Goal: Contribute content

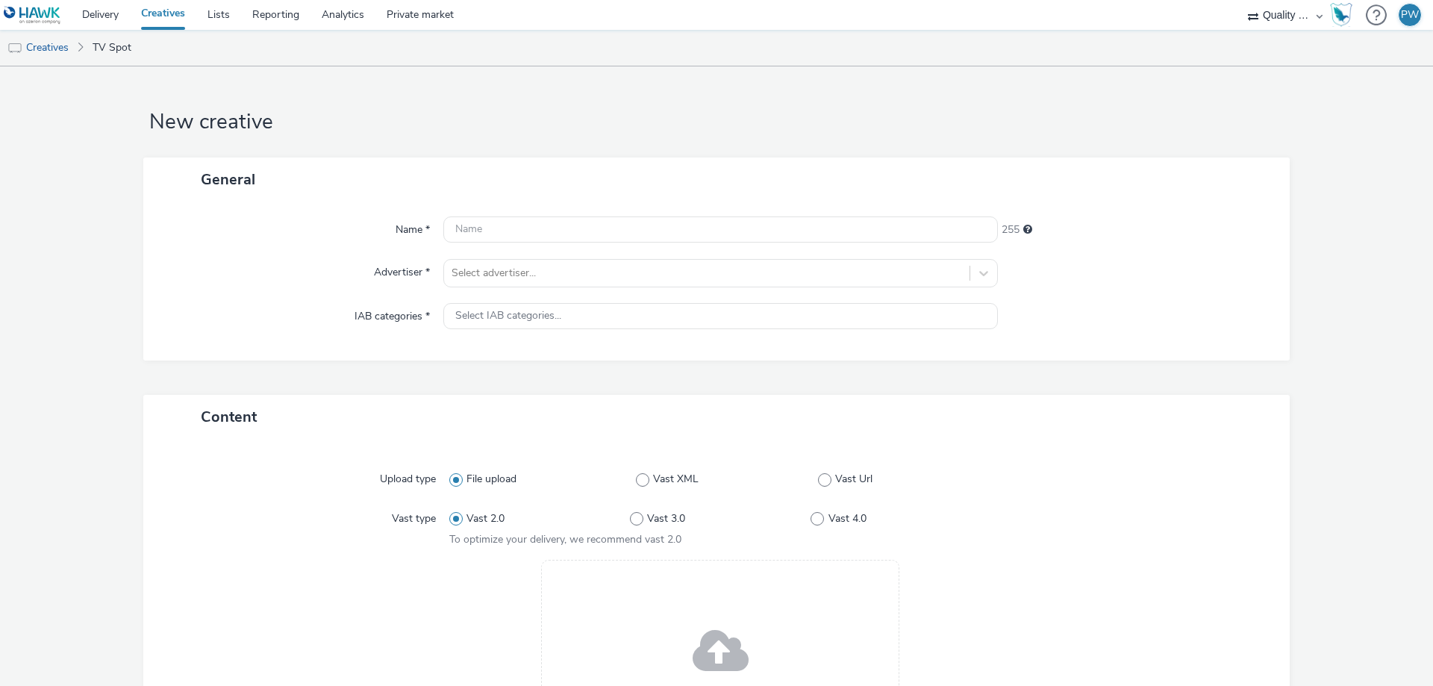
click at [186, 16] on link "Creatives" at bounding box center [163, 15] width 66 height 30
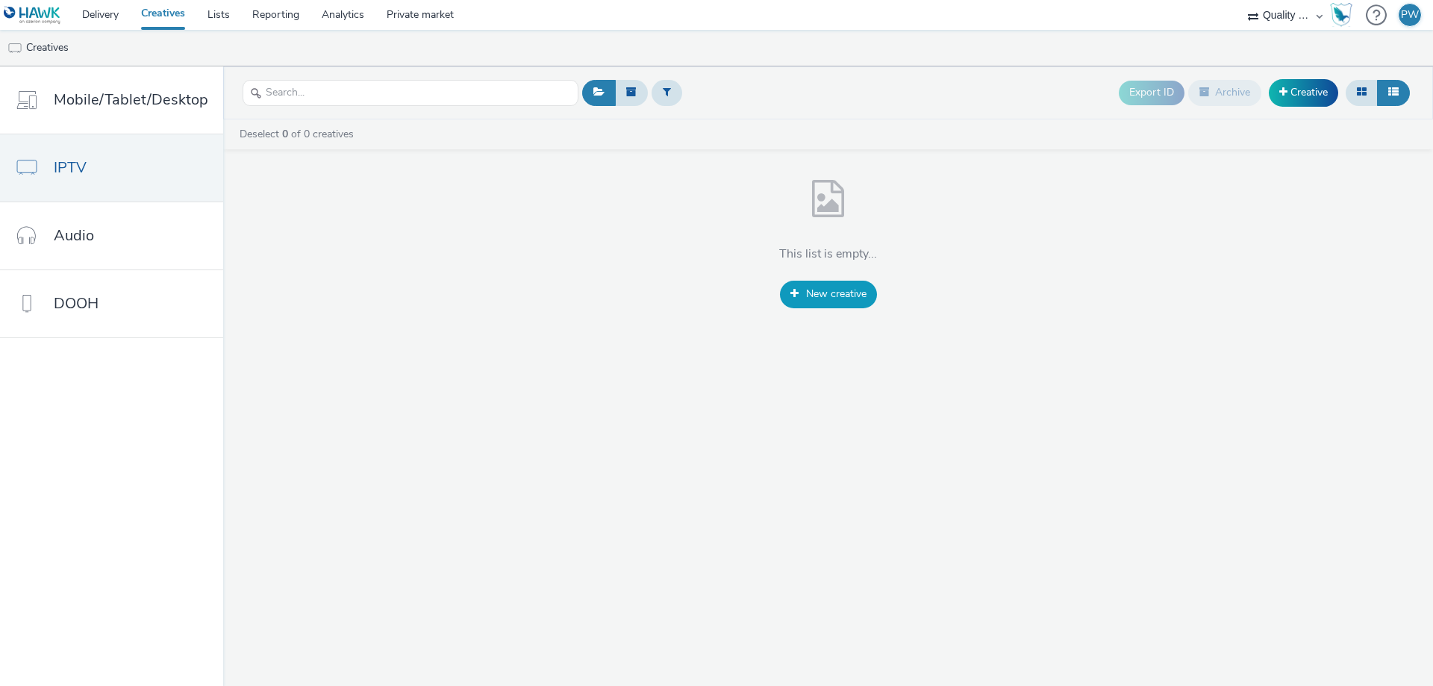
click at [840, 294] on span "New creative" at bounding box center [836, 294] width 60 height 14
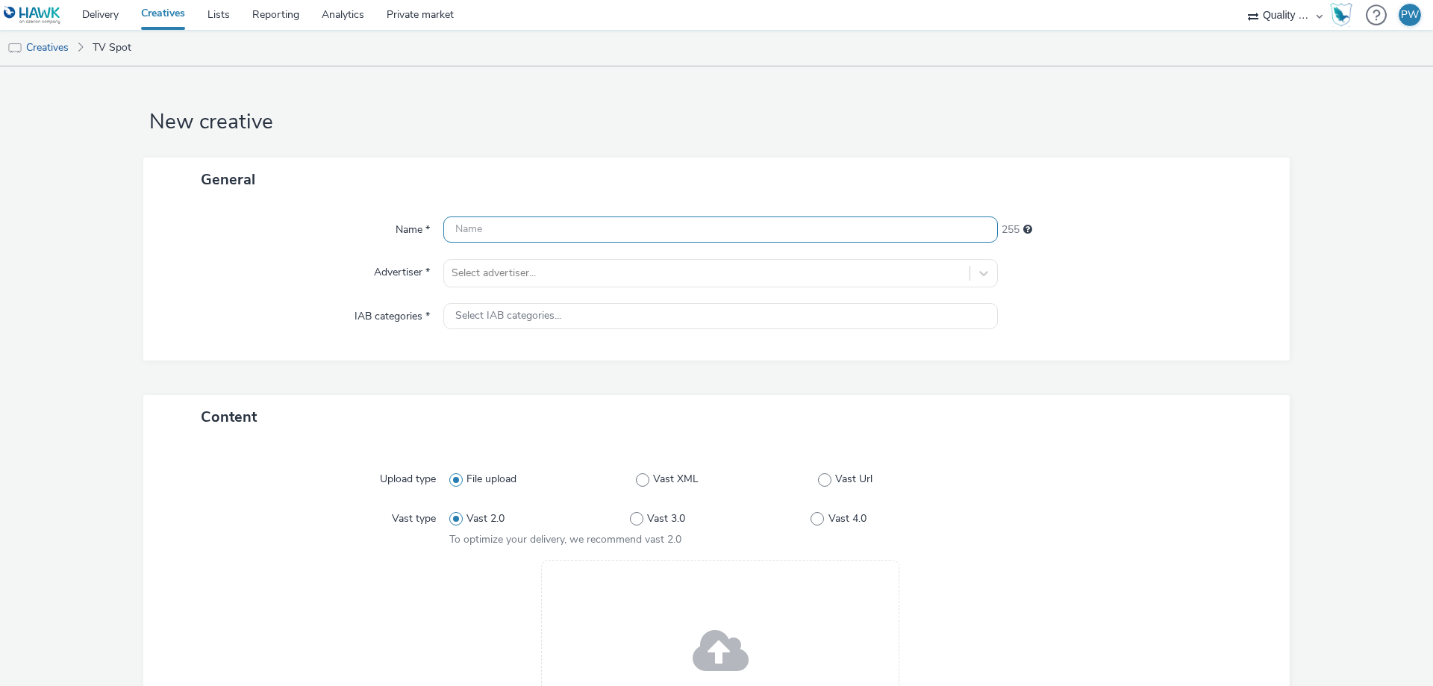
click at [759, 232] on input "text" at bounding box center [720, 229] width 555 height 26
click at [504, 228] on input "text" at bounding box center [720, 229] width 555 height 26
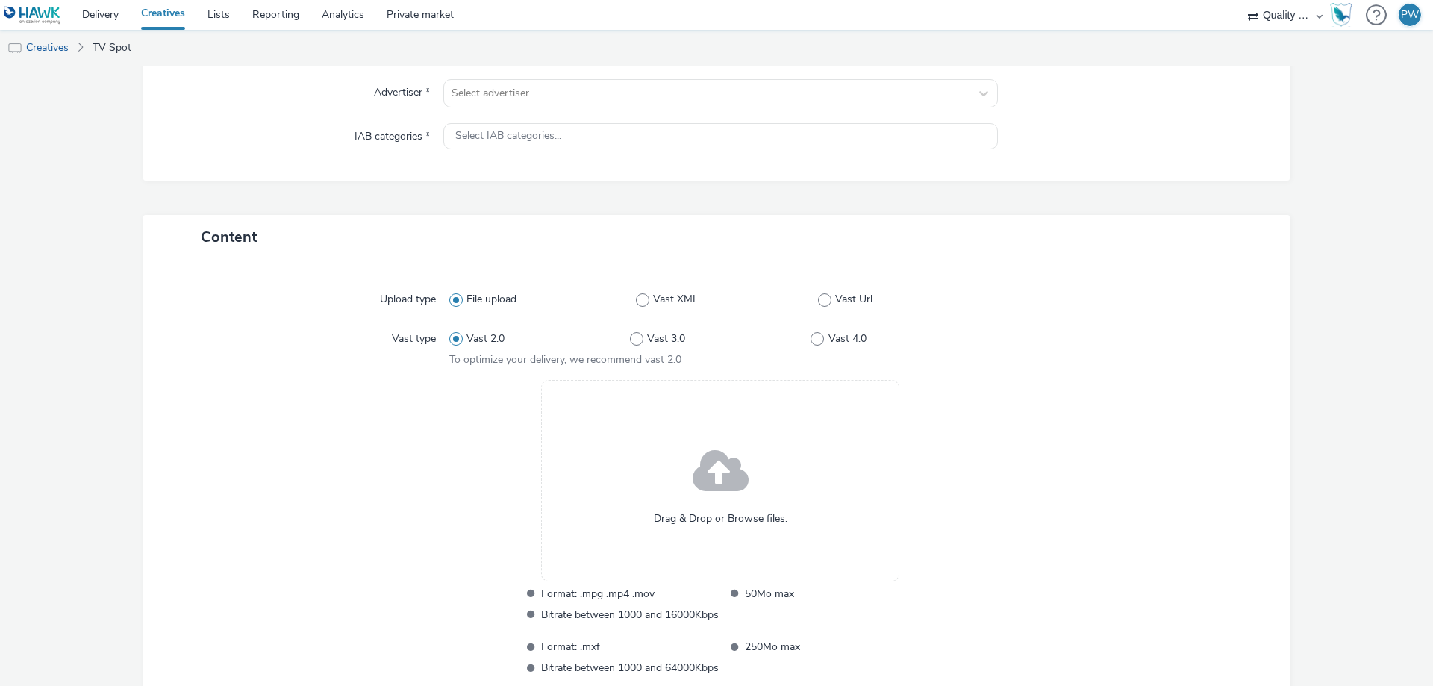
scroll to position [286, 0]
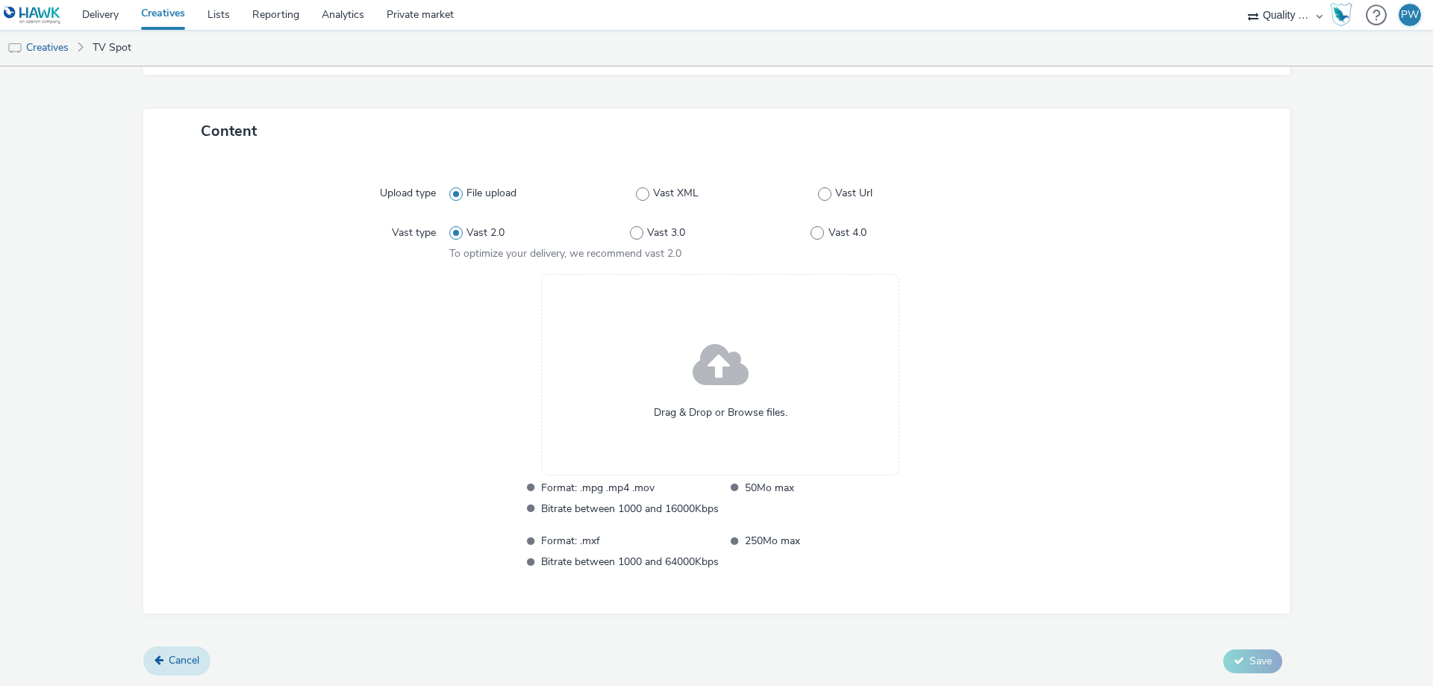
click at [183, 664] on link "Cancel" at bounding box center [176, 660] width 67 height 28
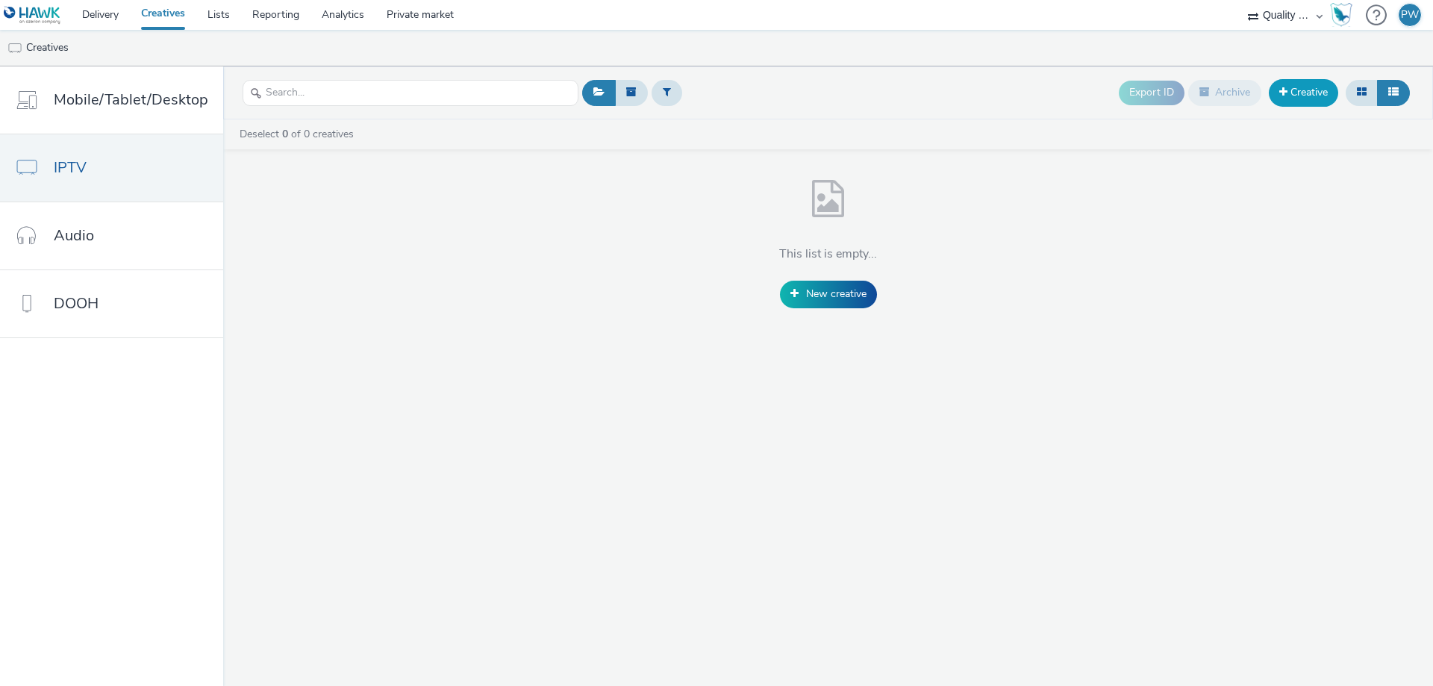
click at [1308, 83] on link "Creative" at bounding box center [1303, 92] width 69 height 27
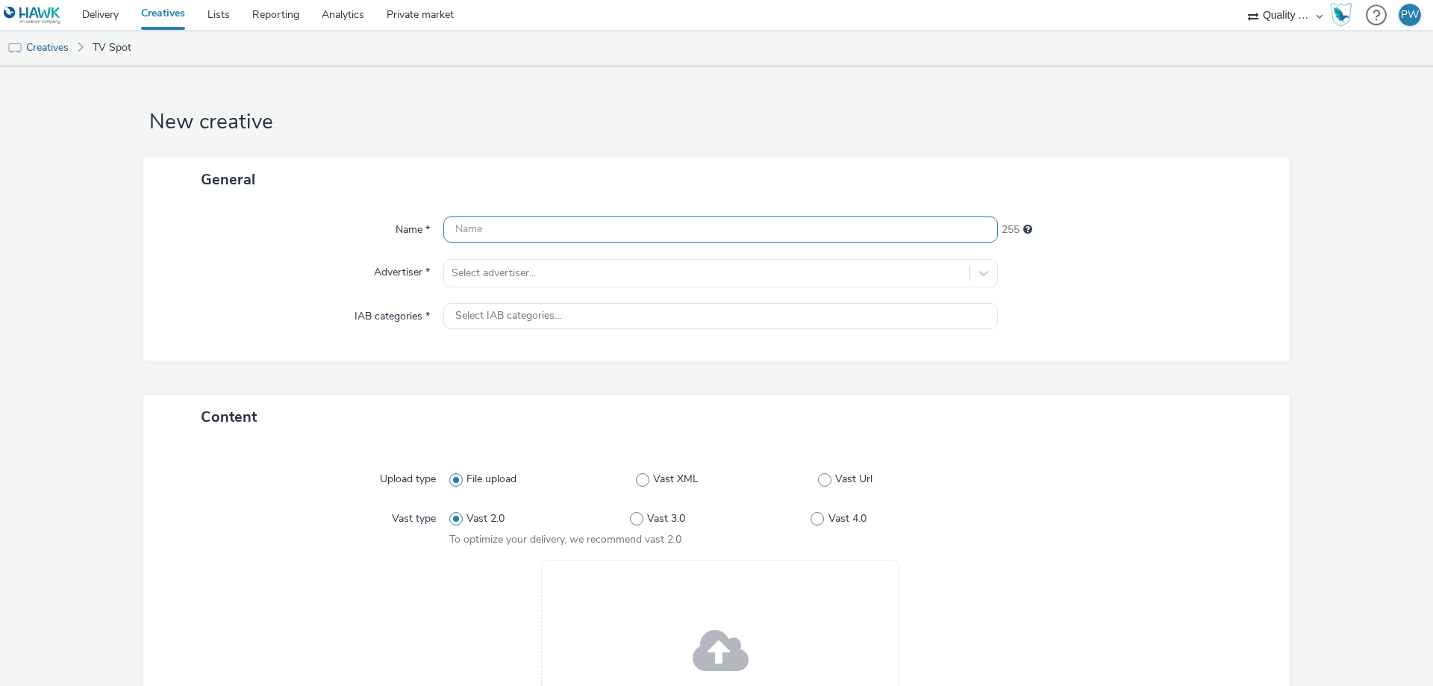
click at [591, 237] on input "text" at bounding box center [720, 229] width 555 height 26
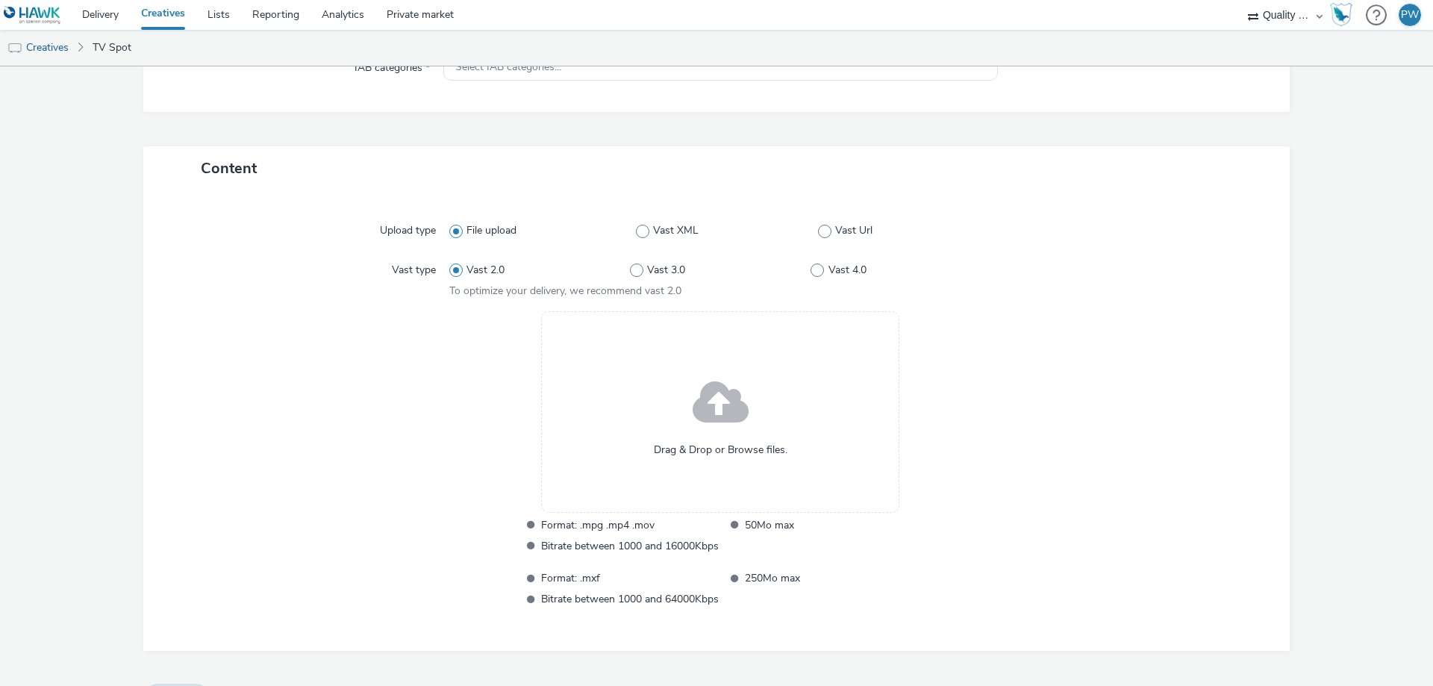
scroll to position [286, 0]
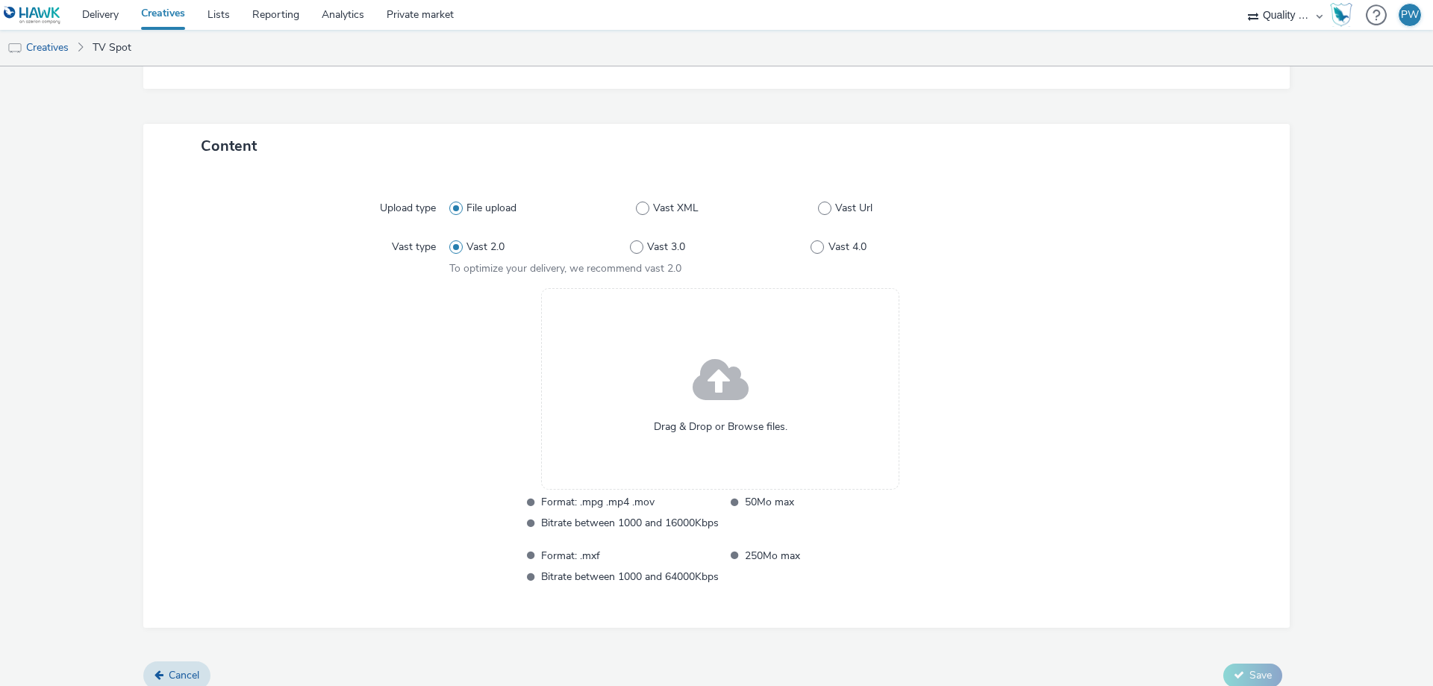
click at [254, 322] on div at bounding box center [309, 438] width 279 height 301
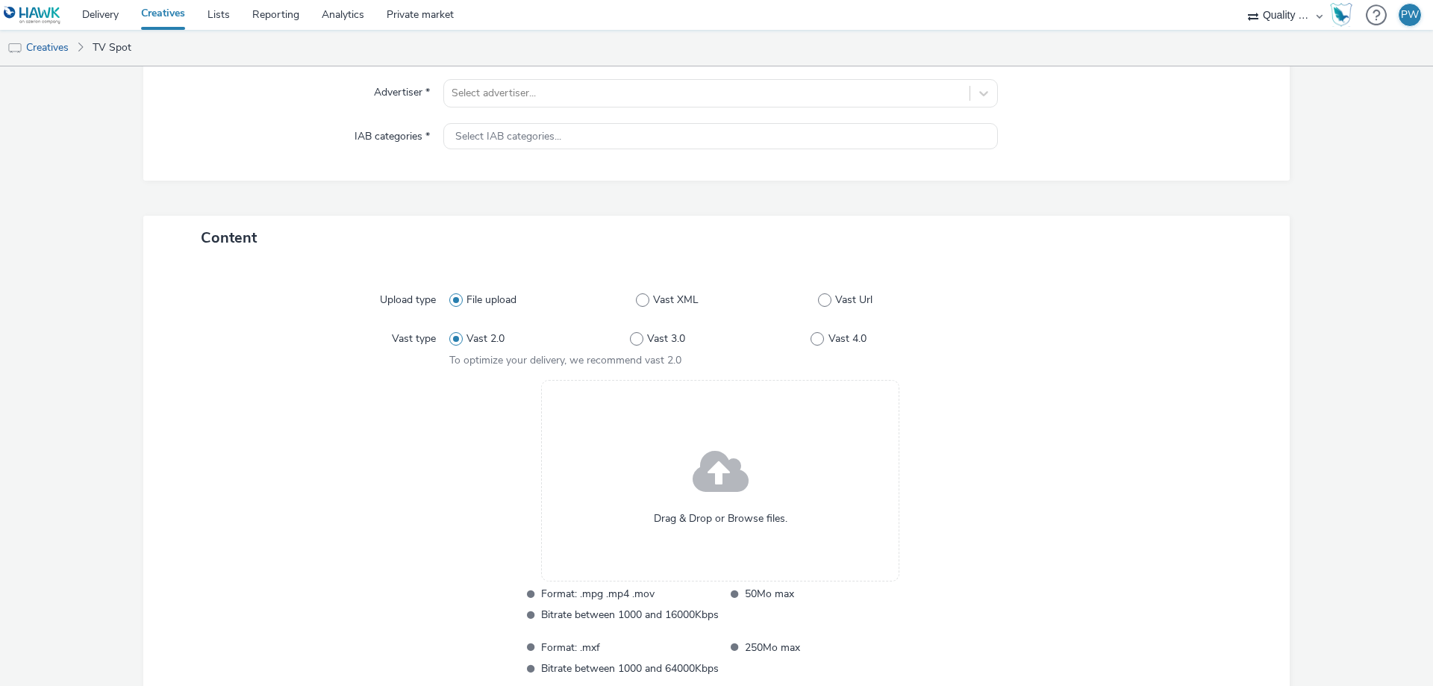
scroll to position [0, 0]
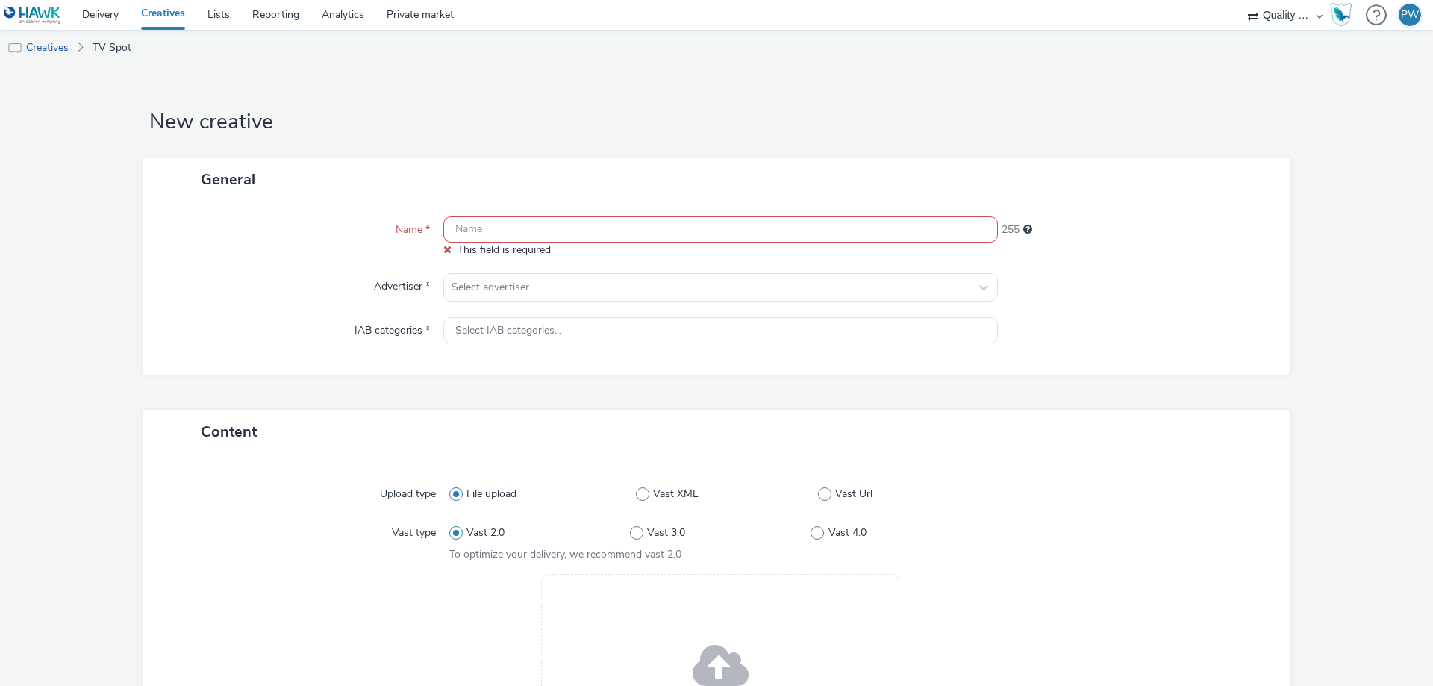
click at [573, 218] on input "text" at bounding box center [720, 229] width 555 height 26
click at [1407, 14] on div "PW" at bounding box center [1410, 15] width 18 height 22
click at [1365, 67] on div "See my profile" at bounding box center [1371, 66] width 85 height 13
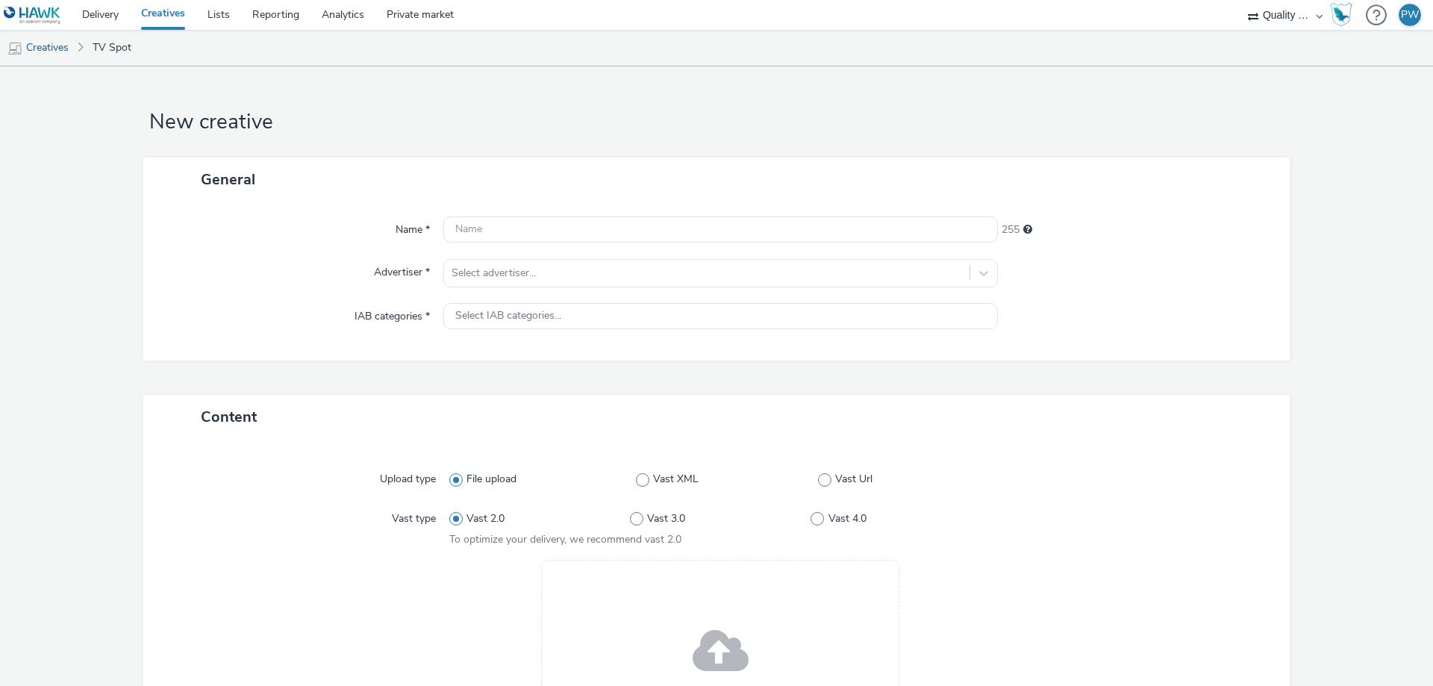
click at [1320, 12] on div "Quality Media Network GmbH" at bounding box center [1286, 15] width 90 height 30
click at [1409, 18] on div "PW" at bounding box center [1410, 15] width 18 height 22
click at [1254, 100] on form "New creative General Name * 255 Advertiser * Select advertiser... IAB categorie…" at bounding box center [716, 519] width 1433 height 906
click at [110, 14] on link "Delivery" at bounding box center [100, 15] width 59 height 30
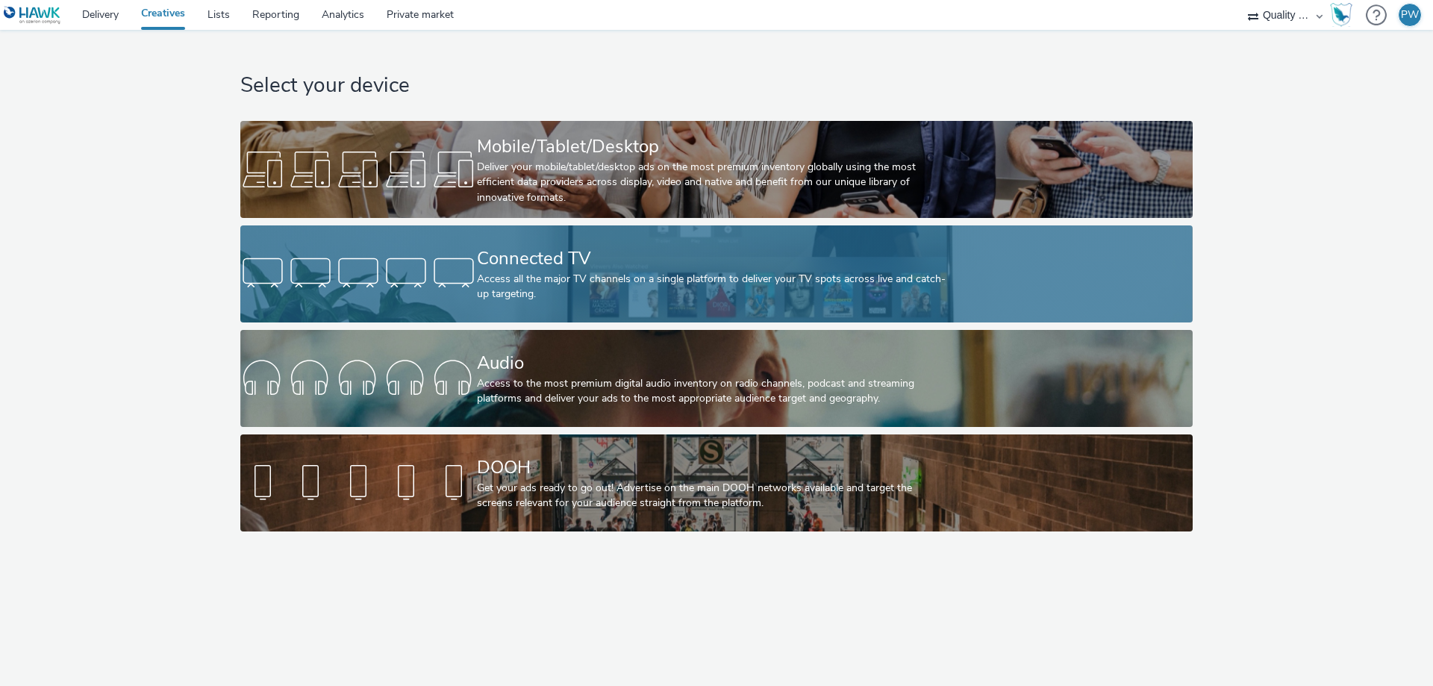
click at [473, 262] on div at bounding box center [358, 274] width 237 height 48
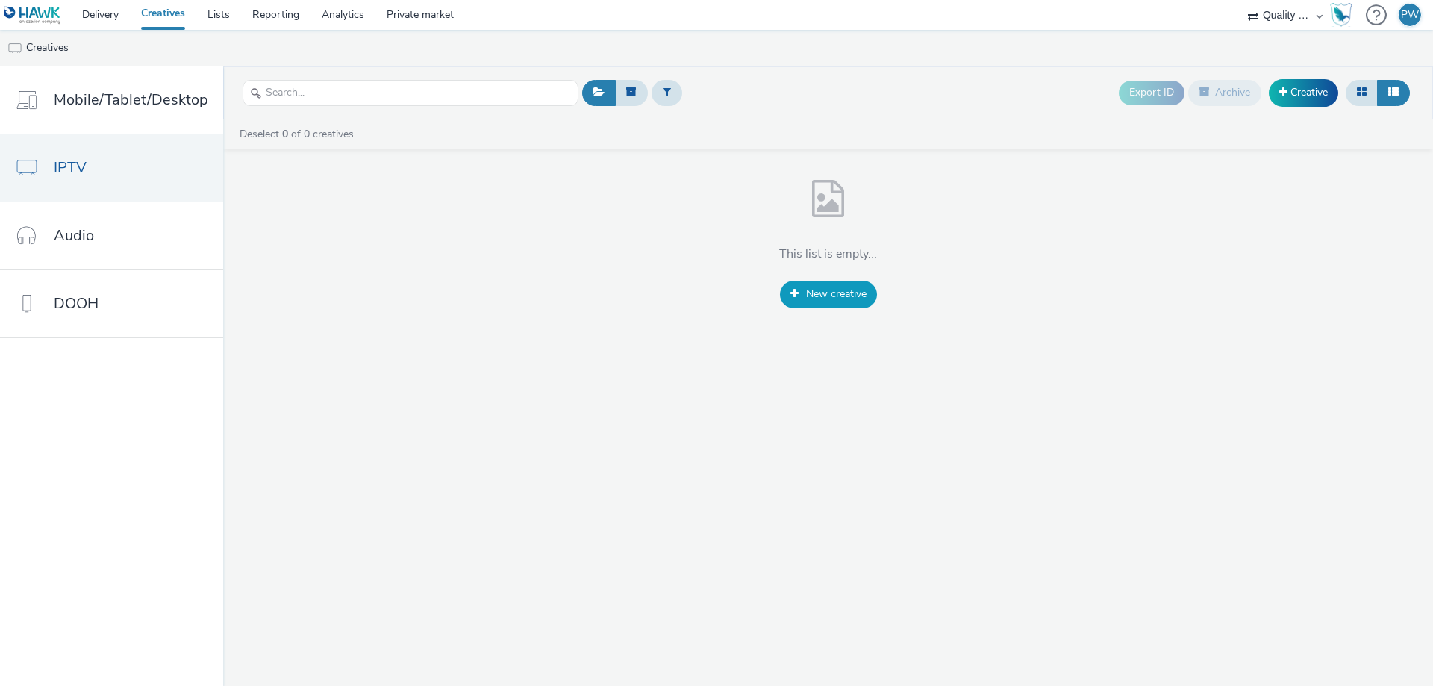
click at [801, 299] on link "New creative" at bounding box center [828, 294] width 97 height 27
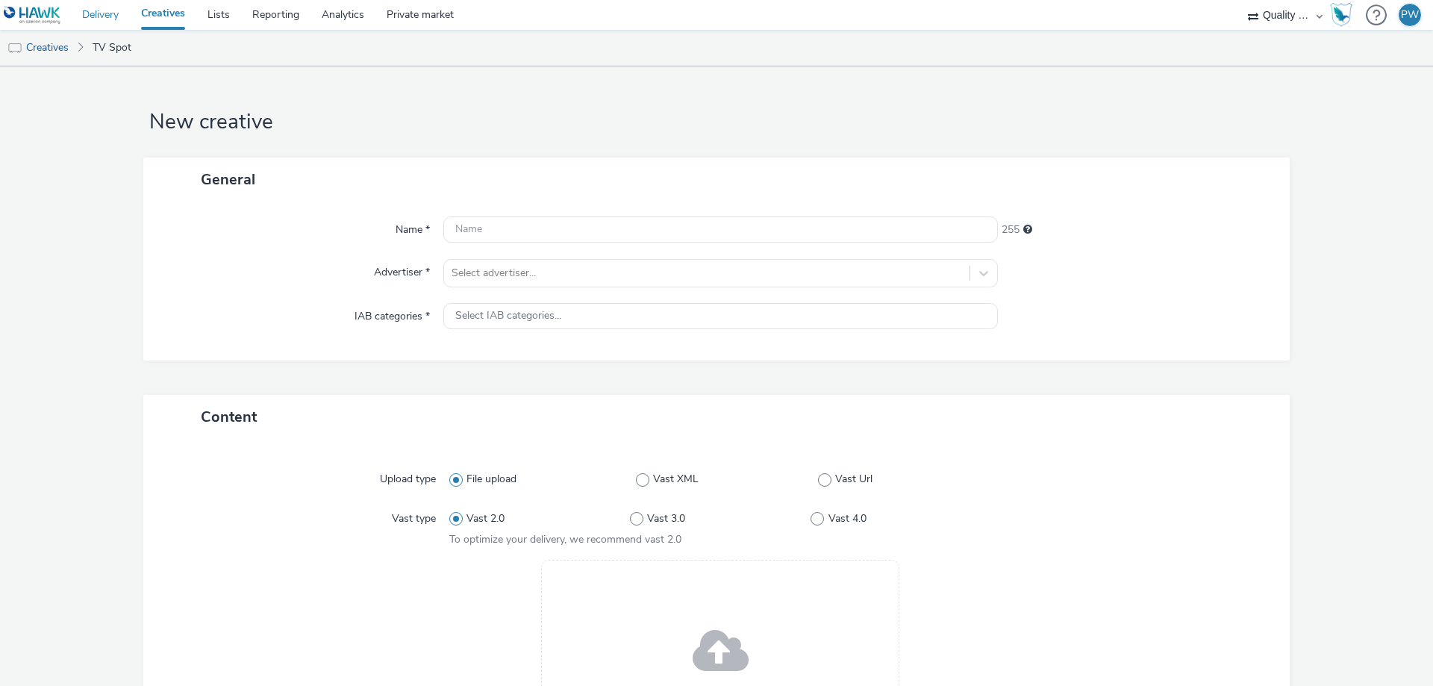
click at [114, 22] on link "Delivery" at bounding box center [100, 15] width 59 height 30
